Goal: Transaction & Acquisition: Download file/media

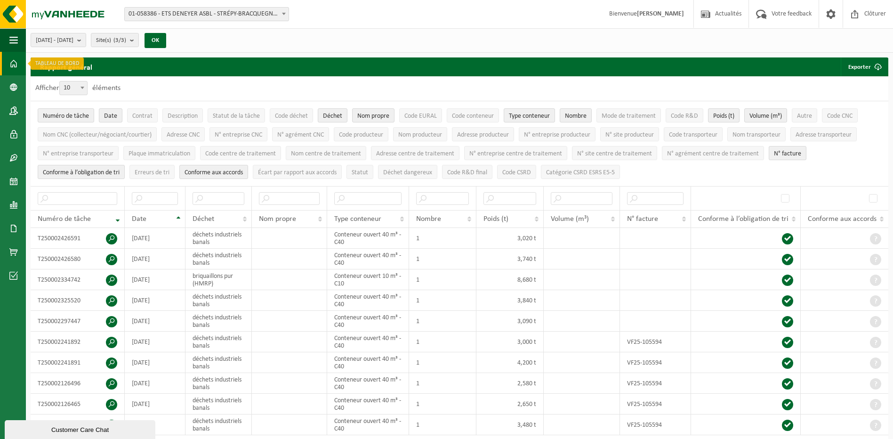
click at [10, 64] on span at bounding box center [13, 64] width 8 height 24
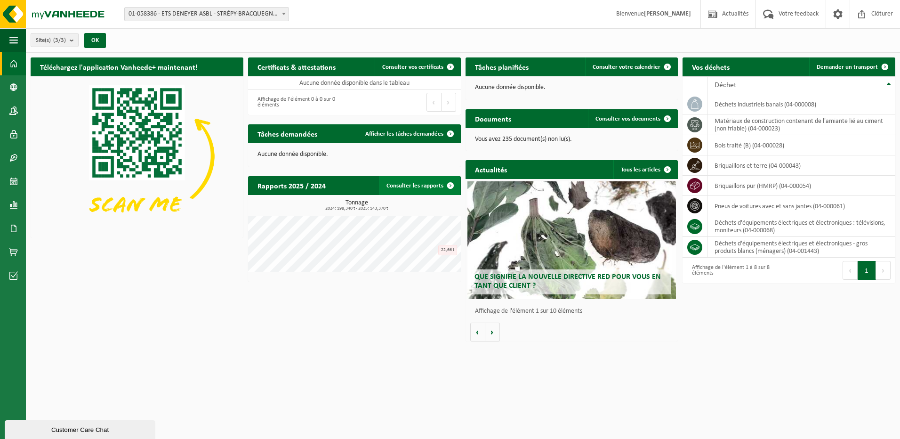
click at [421, 186] on link "Consulter les rapports" at bounding box center [419, 185] width 81 height 19
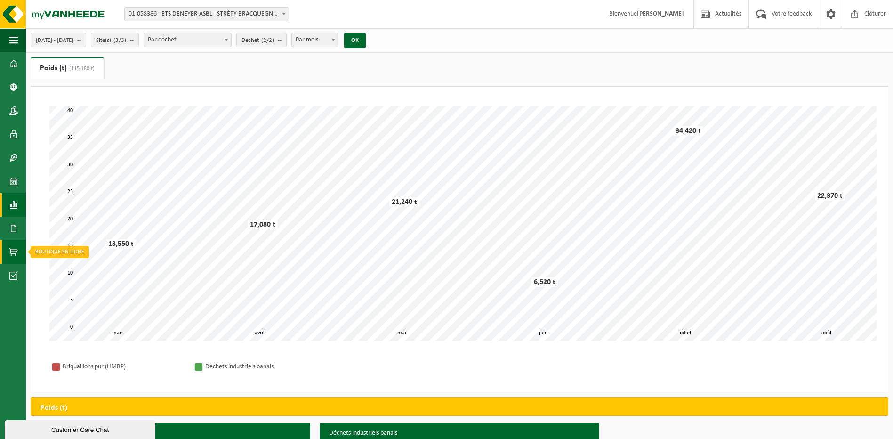
click at [12, 250] on span at bounding box center [13, 252] width 8 height 24
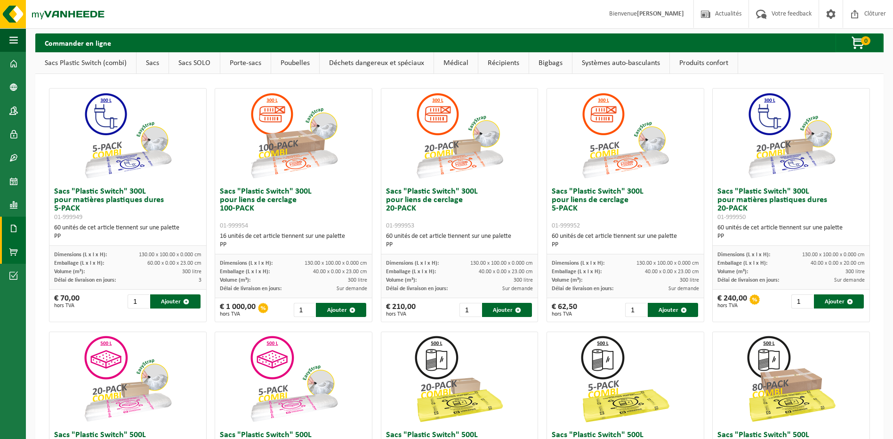
click at [14, 226] on span at bounding box center [13, 229] width 8 height 24
click at [12, 226] on span at bounding box center [13, 229] width 8 height 24
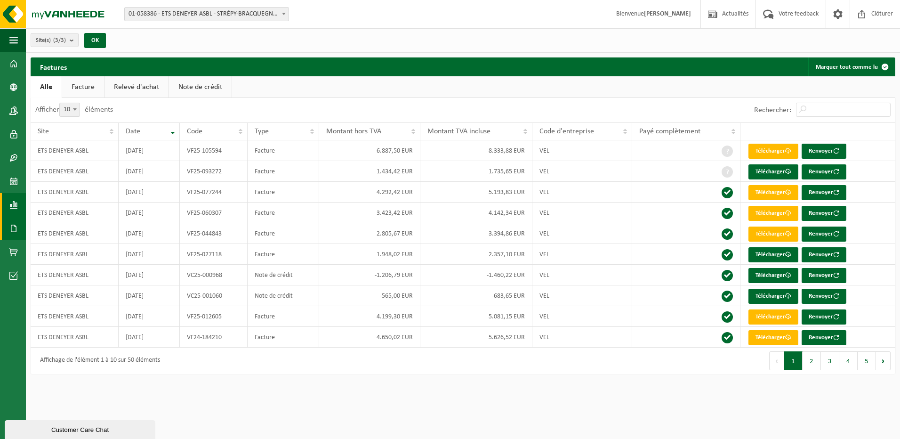
click at [16, 201] on span at bounding box center [13, 205] width 8 height 24
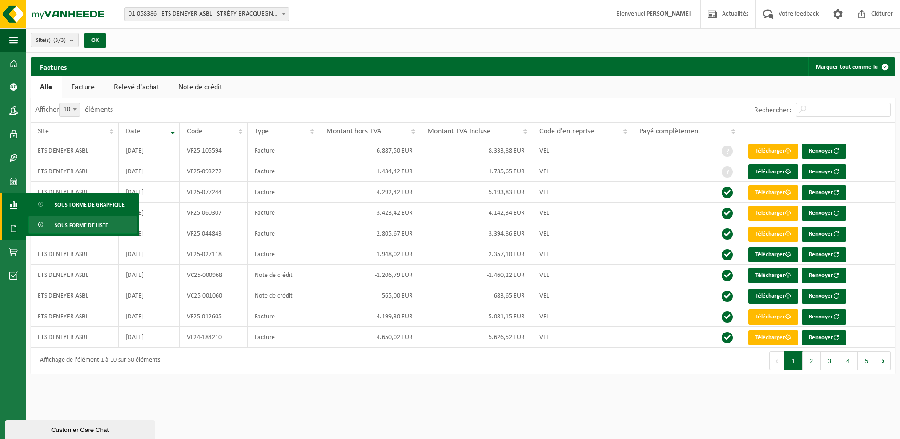
click at [84, 227] on span "Sous forme de liste" at bounding box center [82, 225] width 54 height 18
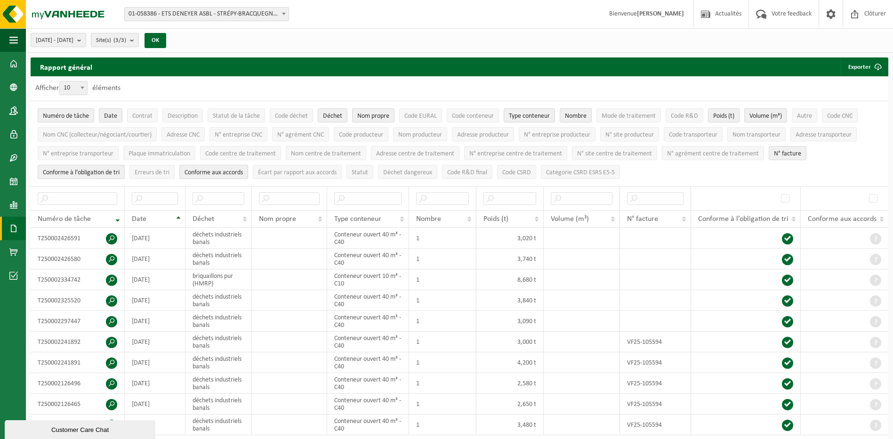
click at [13, 229] on span at bounding box center [13, 229] width 8 height 24
click at [78, 244] on span "Documents" at bounding box center [70, 249] width 31 height 18
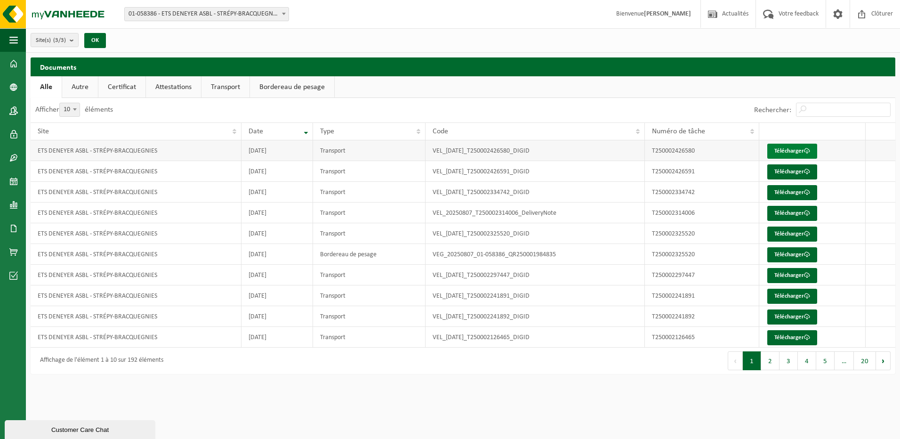
click at [803, 150] on link "Télécharger" at bounding box center [793, 151] width 50 height 15
click at [84, 83] on link "Autre" at bounding box center [80, 87] width 36 height 22
